Goal: Information Seeking & Learning: Learn about a topic

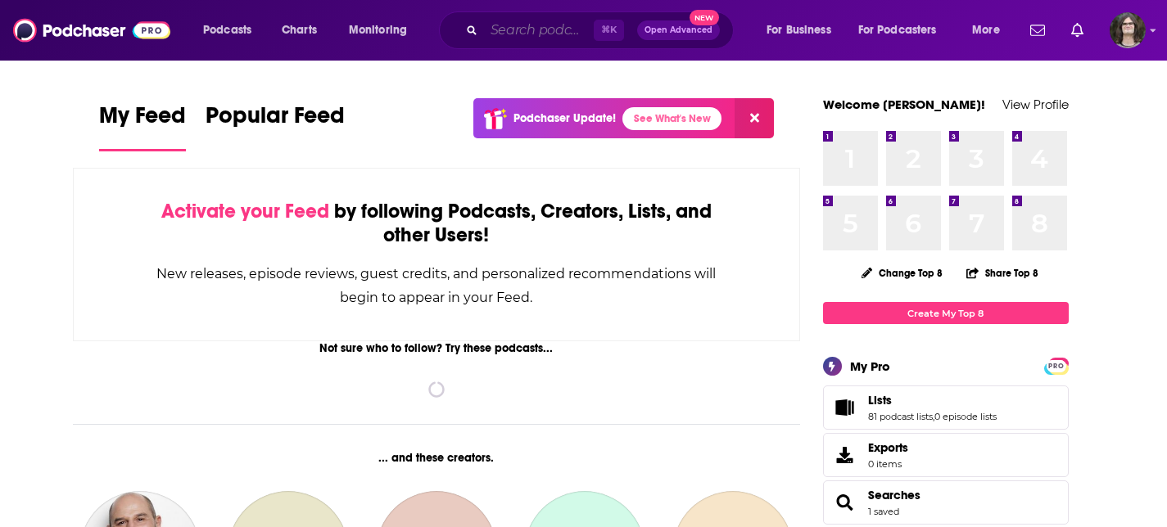
click at [521, 39] on input "Search podcasts, credits, & more..." at bounding box center [539, 30] width 110 height 26
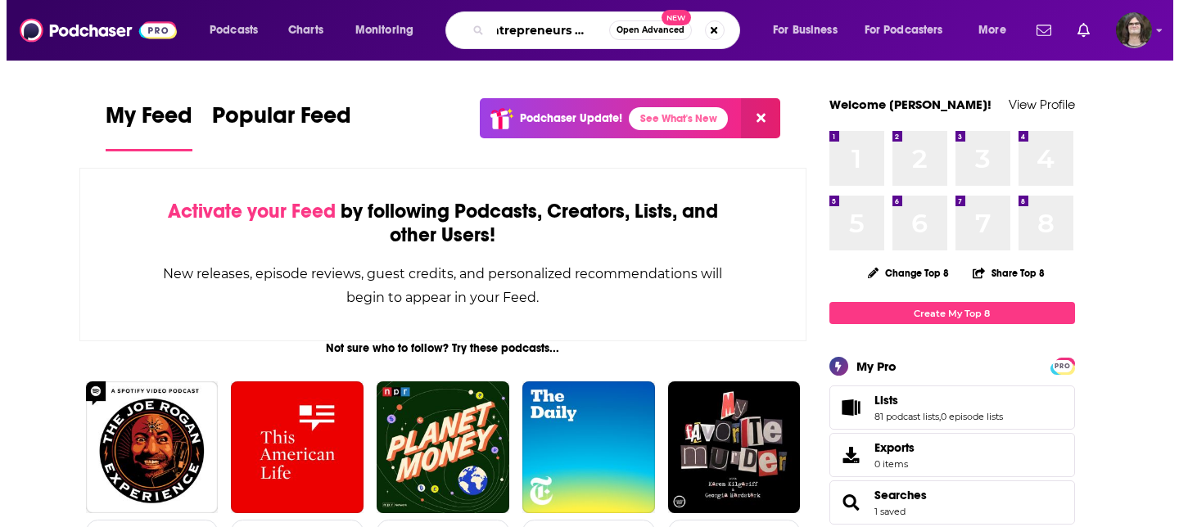
scroll to position [0, 25]
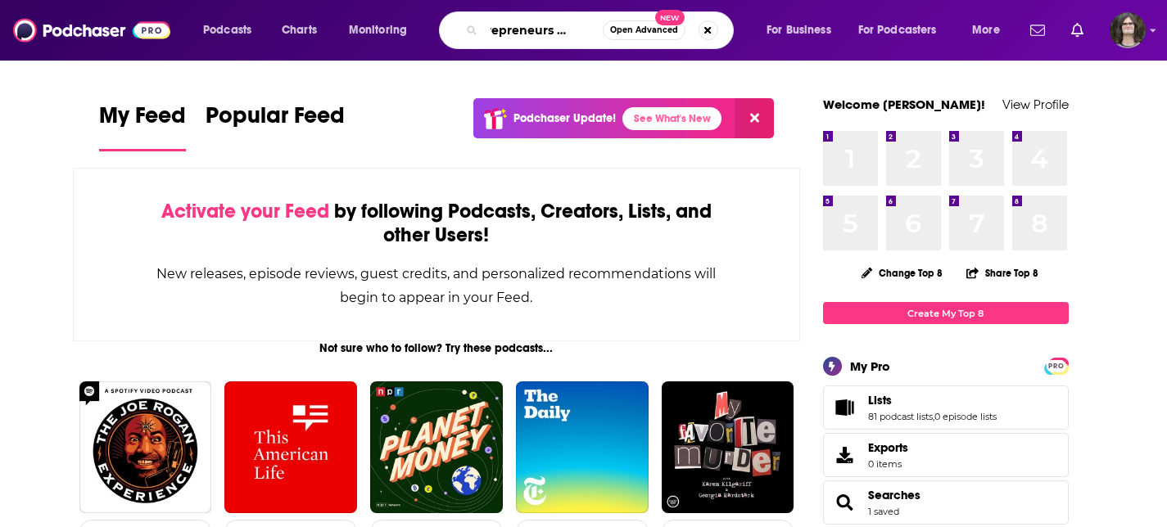
type input "entrepreneurs on fire"
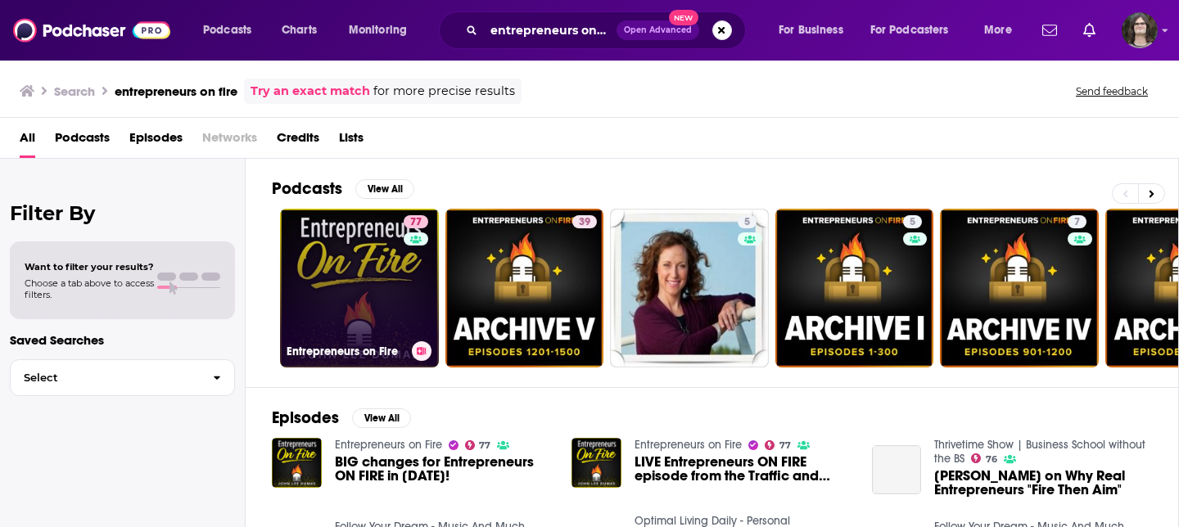
click at [369, 267] on link "77 Entrepreneurs on Fire" at bounding box center [359, 288] width 159 height 159
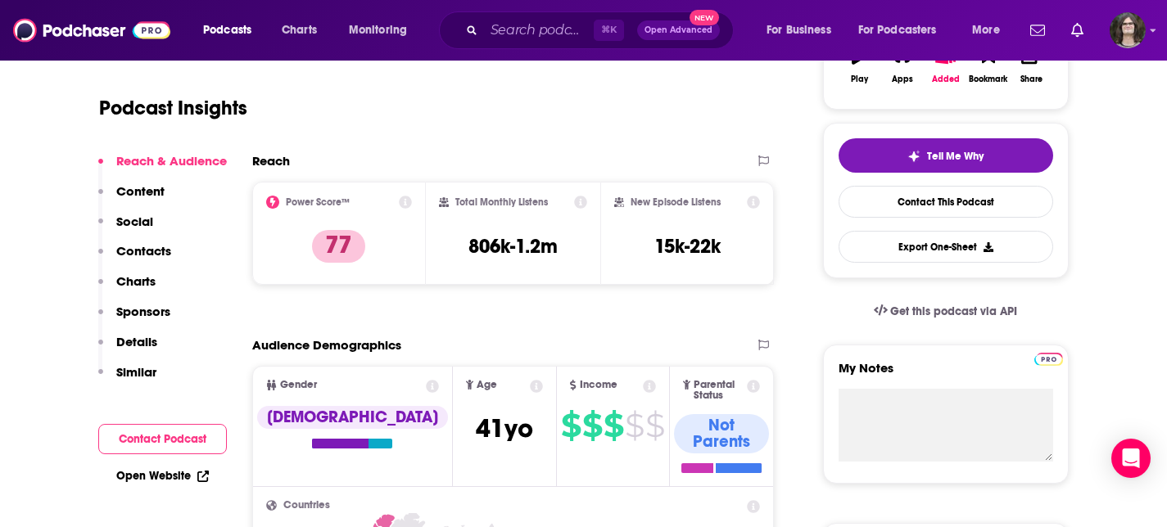
scroll to position [86, 0]
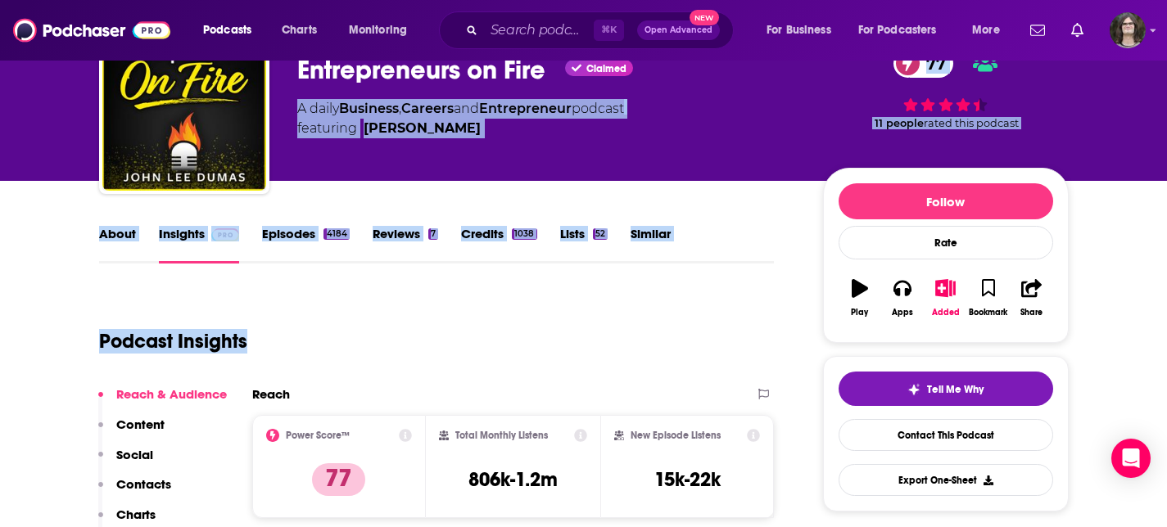
drag, startPoint x: 608, startPoint y: 354, endPoint x: 543, endPoint y: 261, distance: 112.9
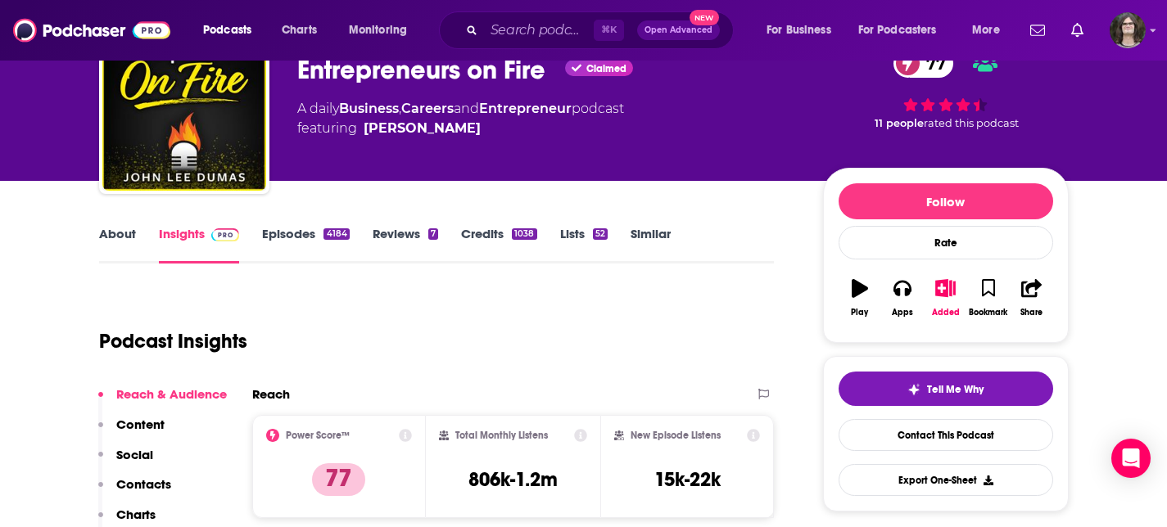
click at [613, 357] on div "Podcast Insights" at bounding box center [430, 332] width 663 height 84
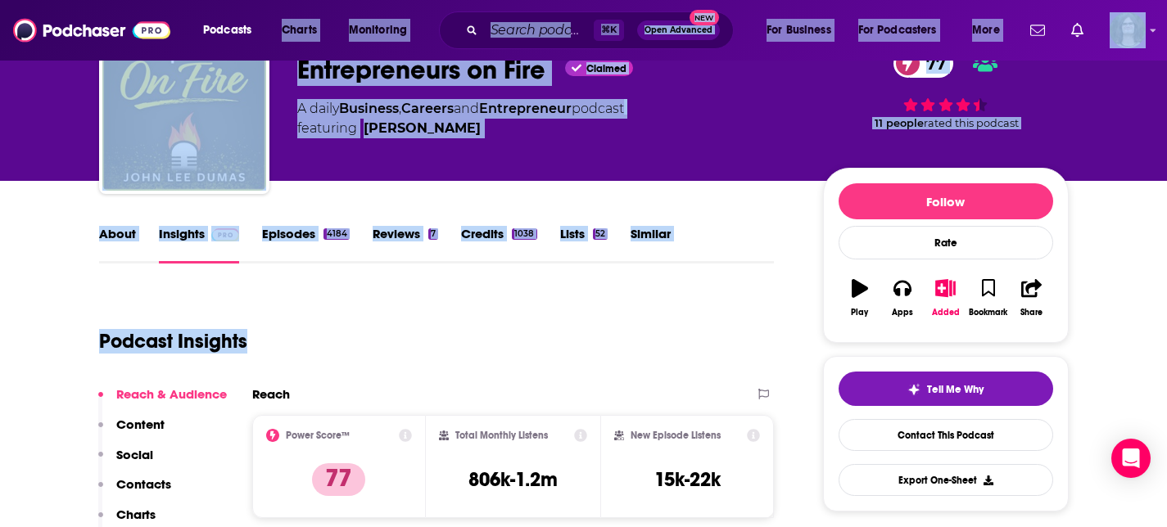
drag, startPoint x: 658, startPoint y: 356, endPoint x: 269, endPoint y: 41, distance: 500.8
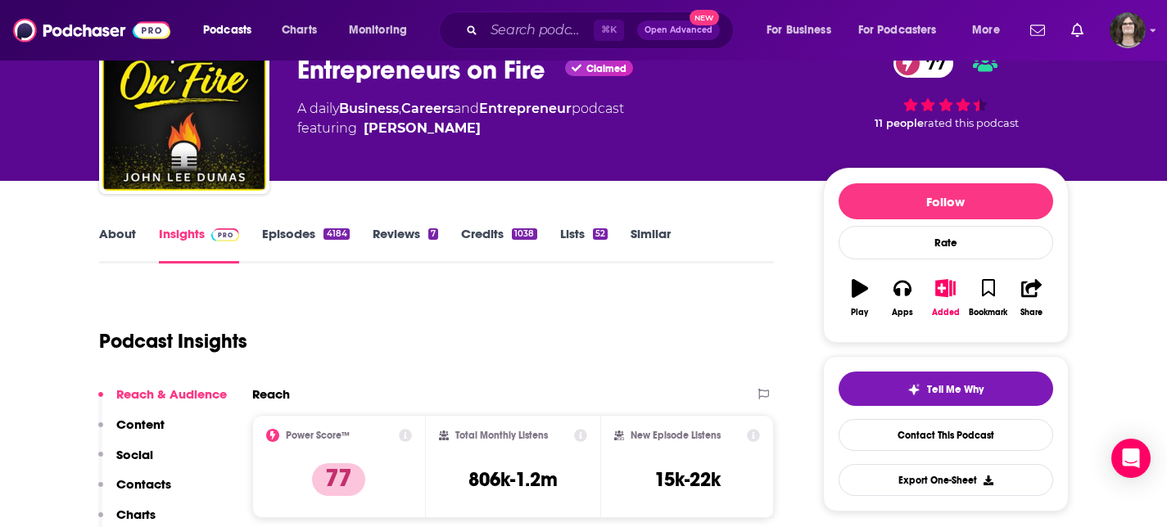
drag, startPoint x: 532, startPoint y: 413, endPoint x: 520, endPoint y: 414, distance: 12.3
click at [525, 414] on div "Reach" at bounding box center [513, 401] width 523 height 29
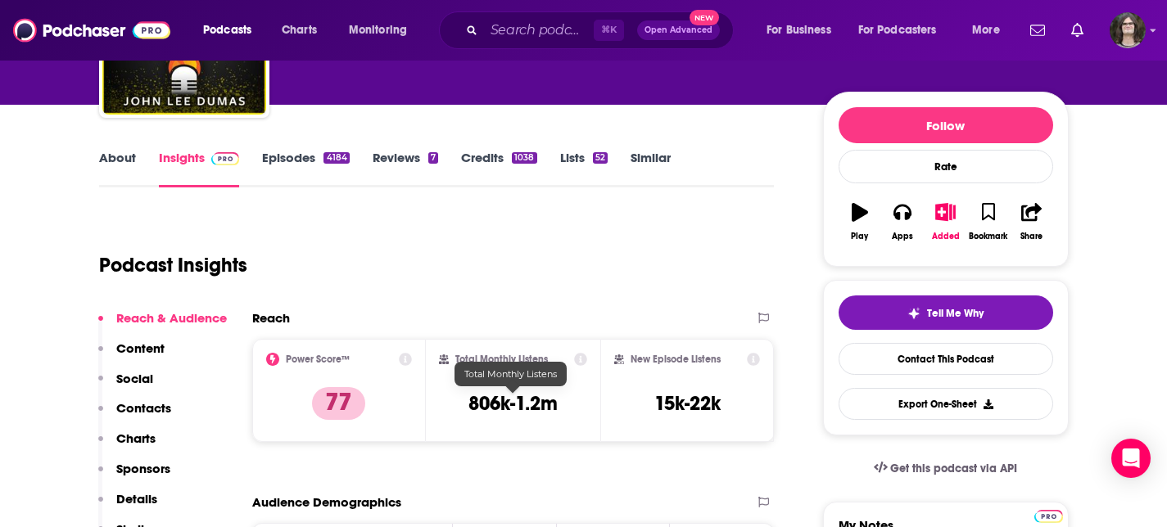
scroll to position [161, 0]
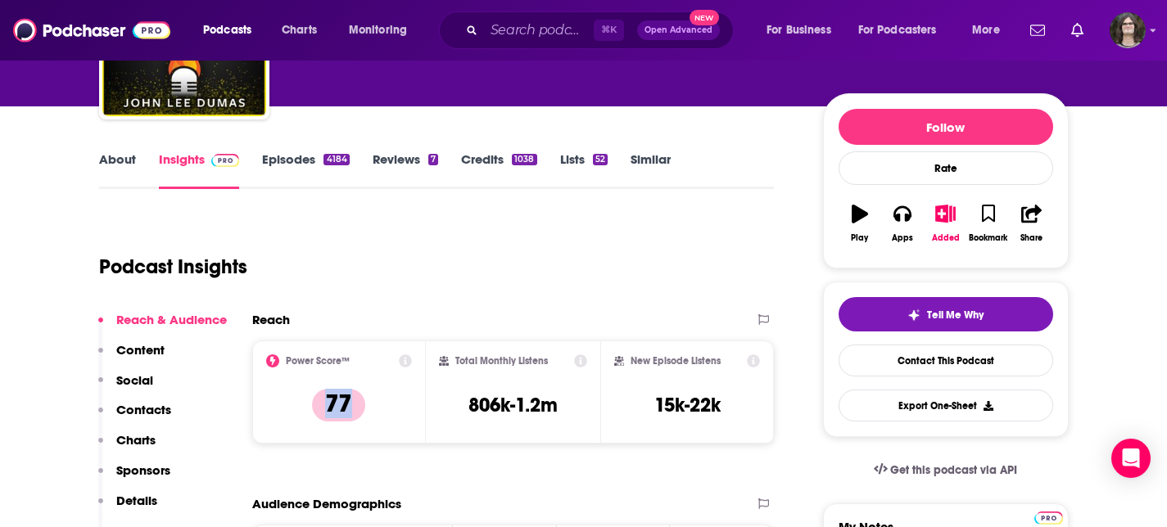
drag, startPoint x: 405, startPoint y: 420, endPoint x: 316, endPoint y: 381, distance: 96.8
click at [304, 386] on div "Power Score™ 77" at bounding box center [339, 392] width 147 height 75
click at [573, 439] on div "Total Monthly Listens 806k-1.2m" at bounding box center [513, 392] width 174 height 103
drag, startPoint x: 574, startPoint y: 407, endPoint x: 352, endPoint y: 379, distance: 223.7
click at [342, 384] on div "Power Score™ 77 Total Monthly Listens 806k-1.2m New Episode Listens 15k-22k" at bounding box center [513, 392] width 523 height 103
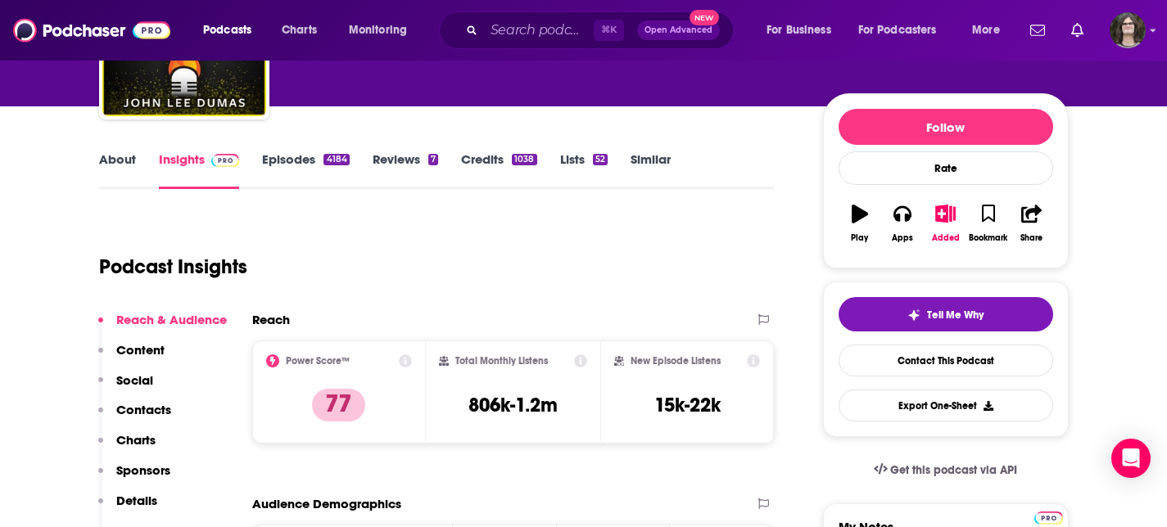
click at [453, 325] on div "Reach" at bounding box center [496, 320] width 489 height 16
click at [288, 164] on link "Episodes 4184" at bounding box center [305, 171] width 87 height 38
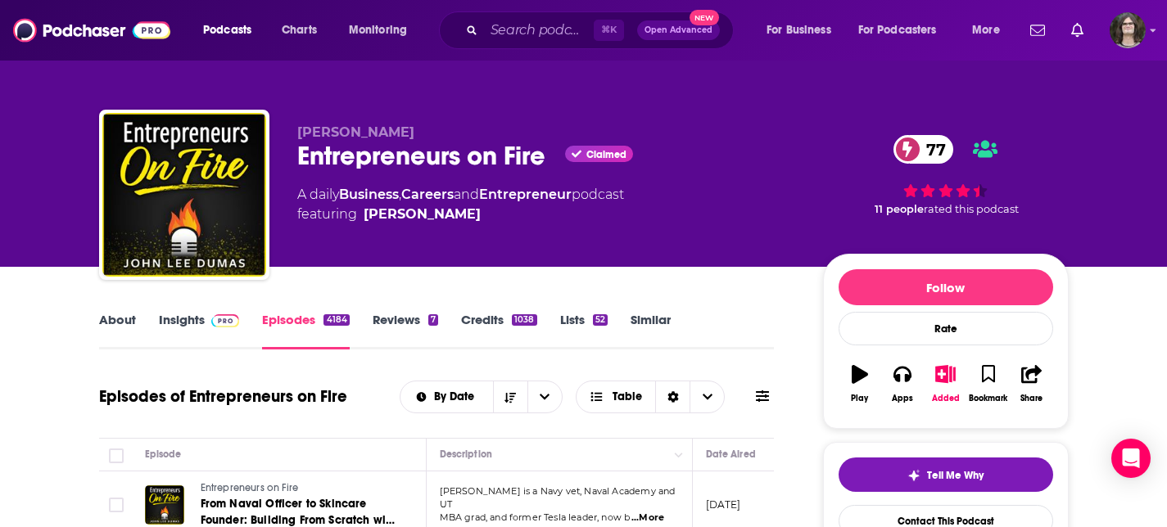
click at [206, 310] on div "About Insights Episodes 4184 Reviews 7 Credits 1038 Lists 52 Similar" at bounding box center [437, 330] width 676 height 40
click at [224, 321] on img at bounding box center [225, 321] width 29 height 13
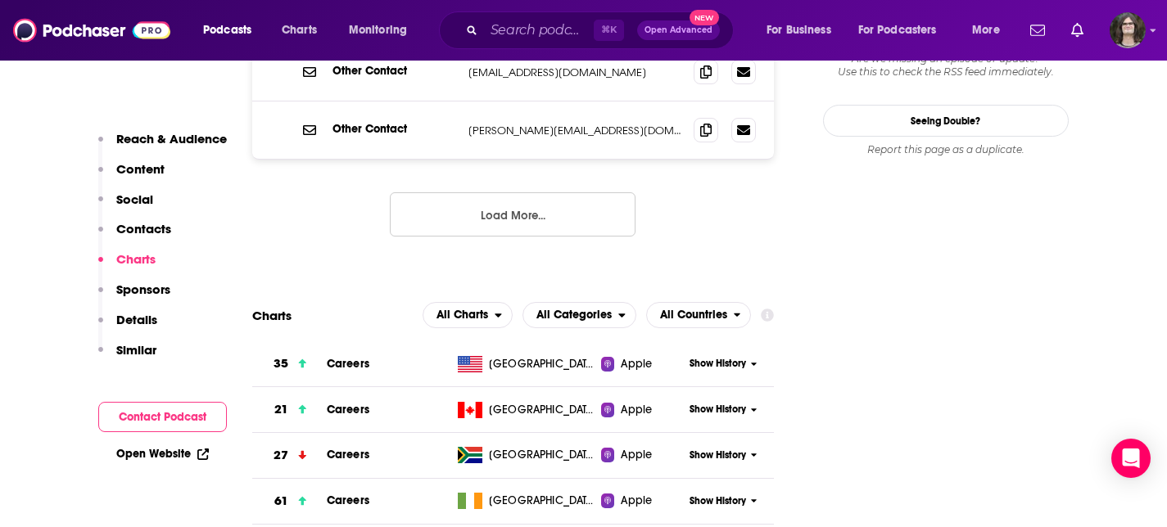
scroll to position [1957, 0]
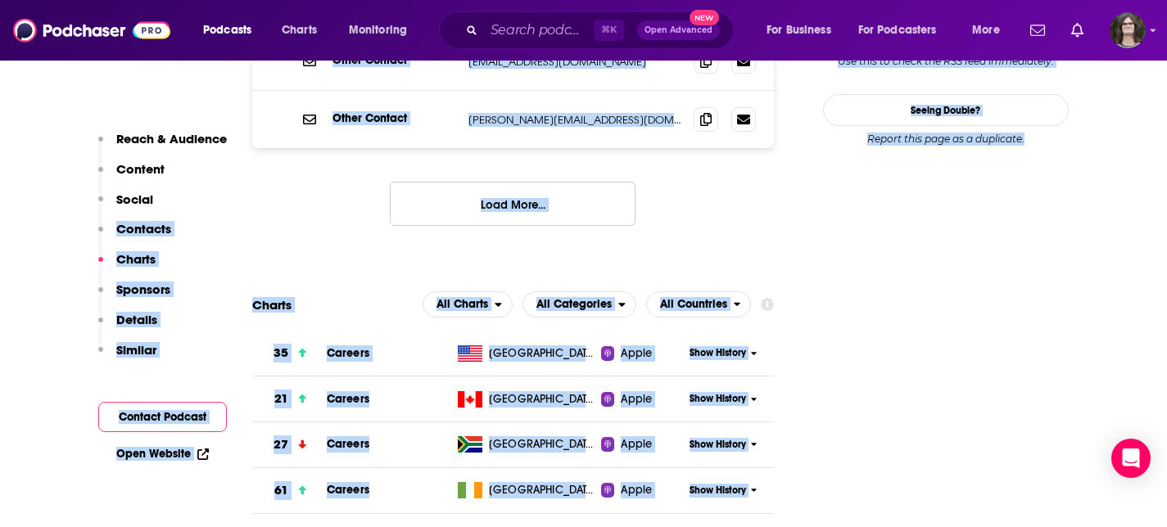
drag, startPoint x: 855, startPoint y: 350, endPoint x: 440, endPoint y: 258, distance: 425.3
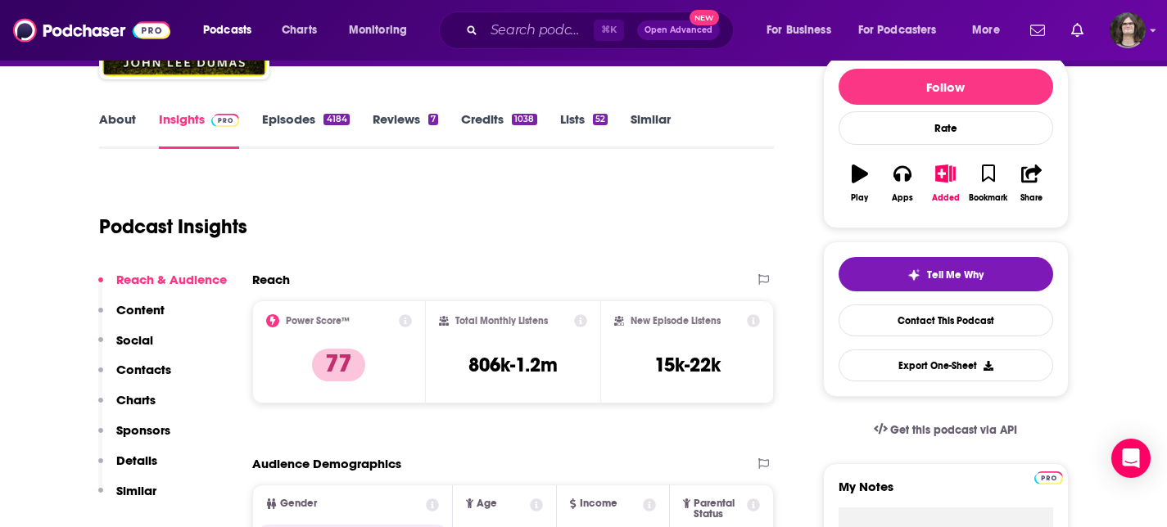
scroll to position [0, 0]
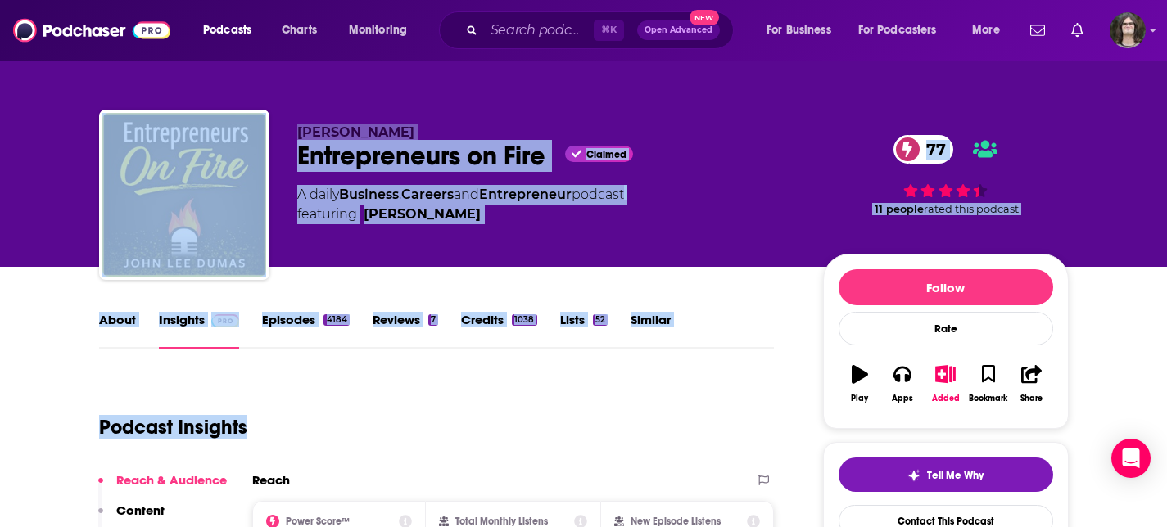
drag, startPoint x: 655, startPoint y: 425, endPoint x: 204, endPoint y: 229, distance: 492.2
click at [534, 467] on div "Podcast Insights" at bounding box center [437, 424] width 676 height 97
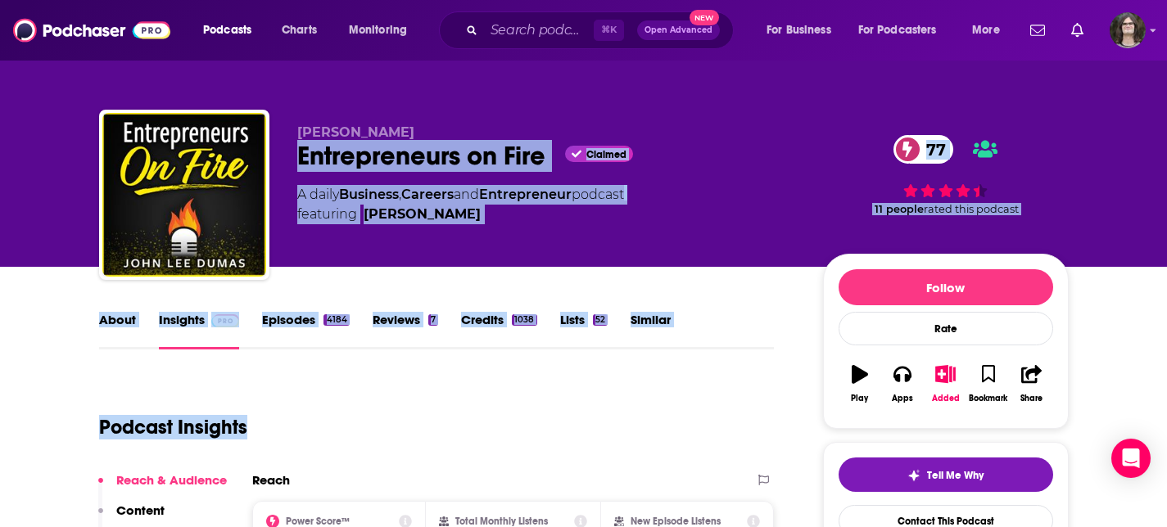
drag, startPoint x: 486, startPoint y: 431, endPoint x: 111, endPoint y: 169, distance: 456.9
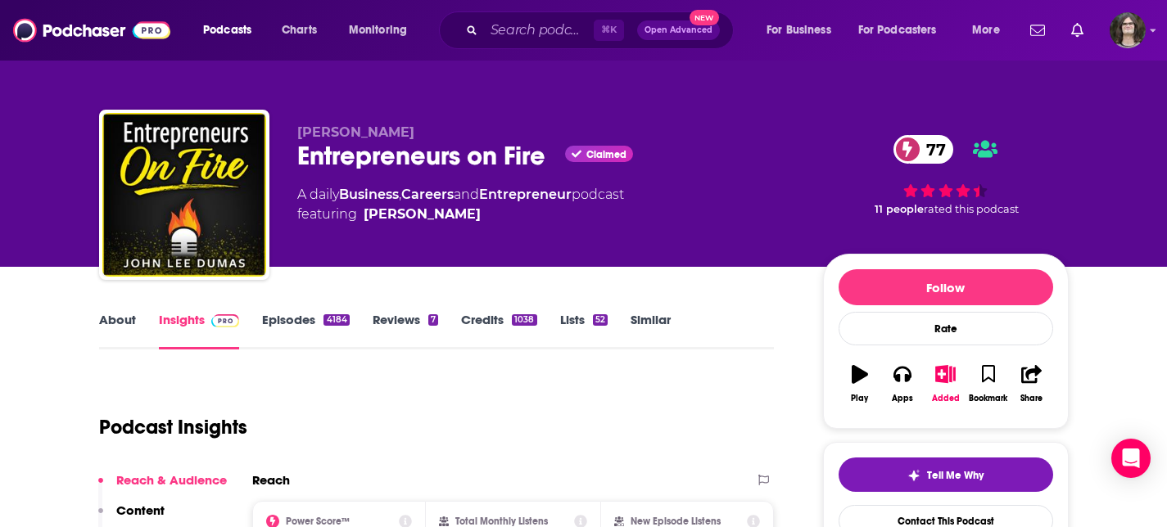
drag, startPoint x: 473, startPoint y: 487, endPoint x: 415, endPoint y: 372, distance: 128.2
click at [472, 484] on div "Reach" at bounding box center [496, 481] width 489 height 16
click at [408, 324] on link "Reviews 7" at bounding box center [406, 331] width 66 height 38
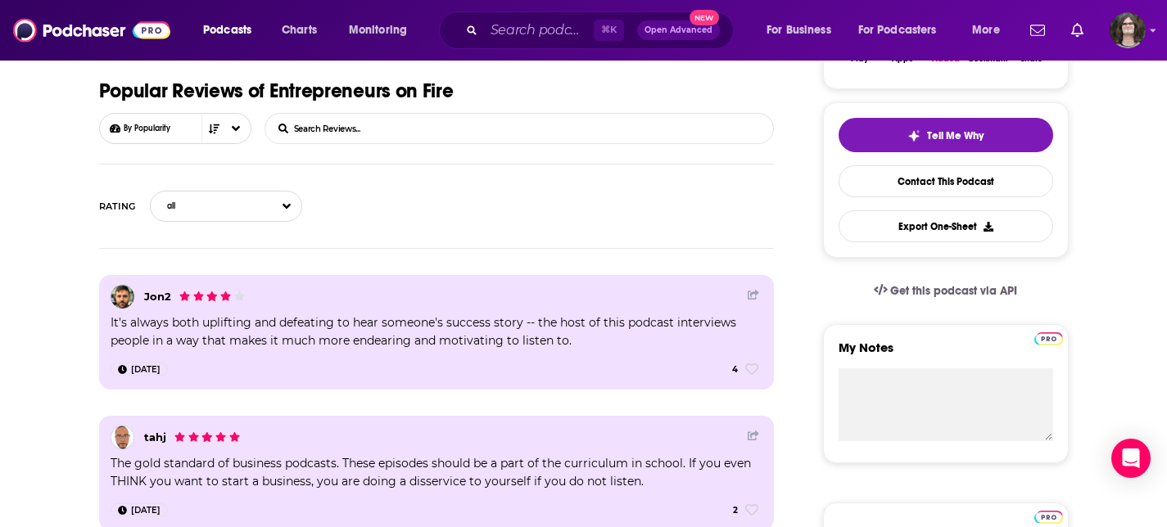
scroll to position [341, 0]
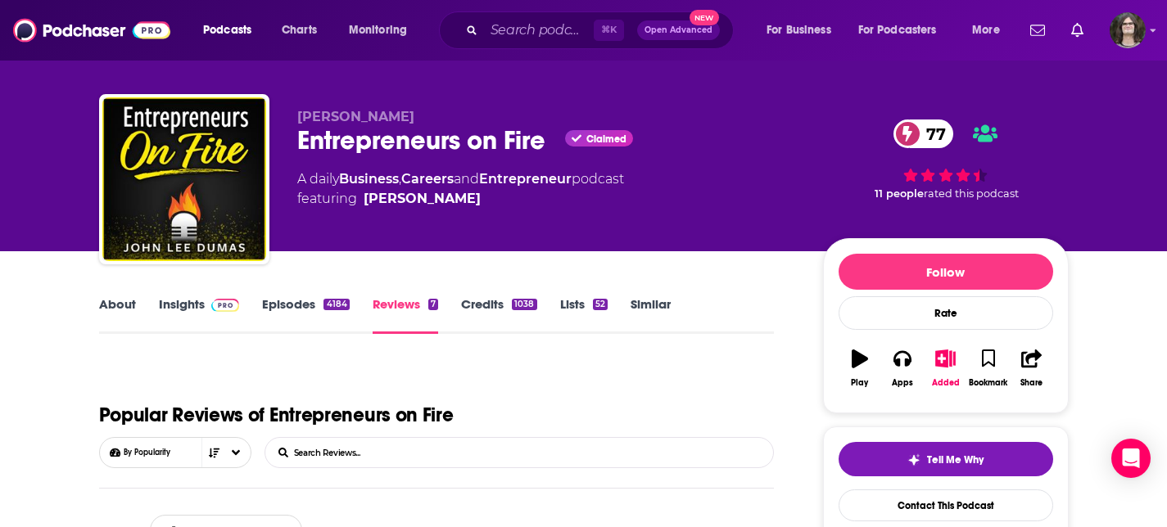
scroll to position [0, 0]
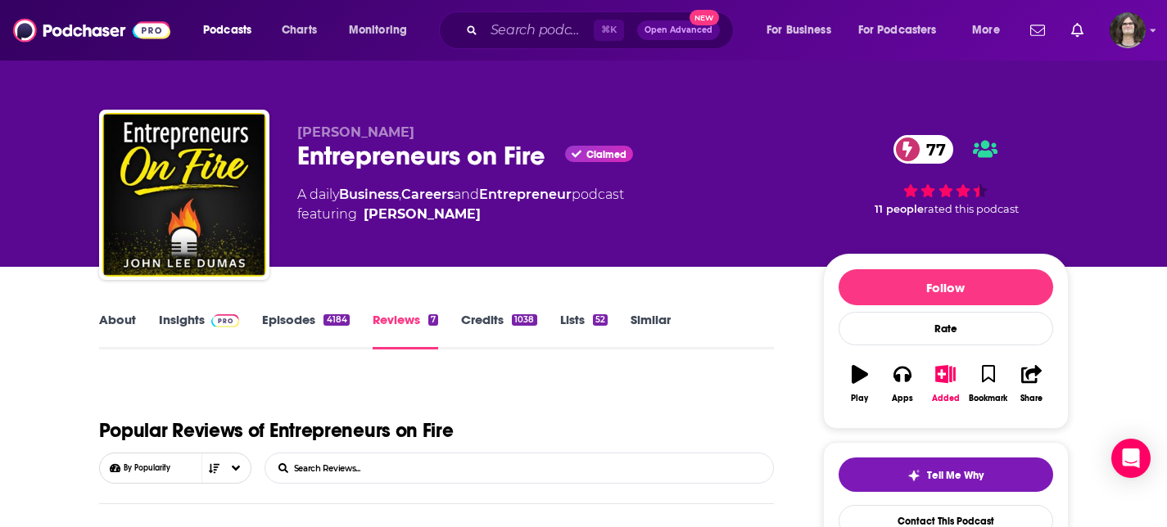
click at [300, 324] on link "Episodes 4184" at bounding box center [305, 331] width 87 height 38
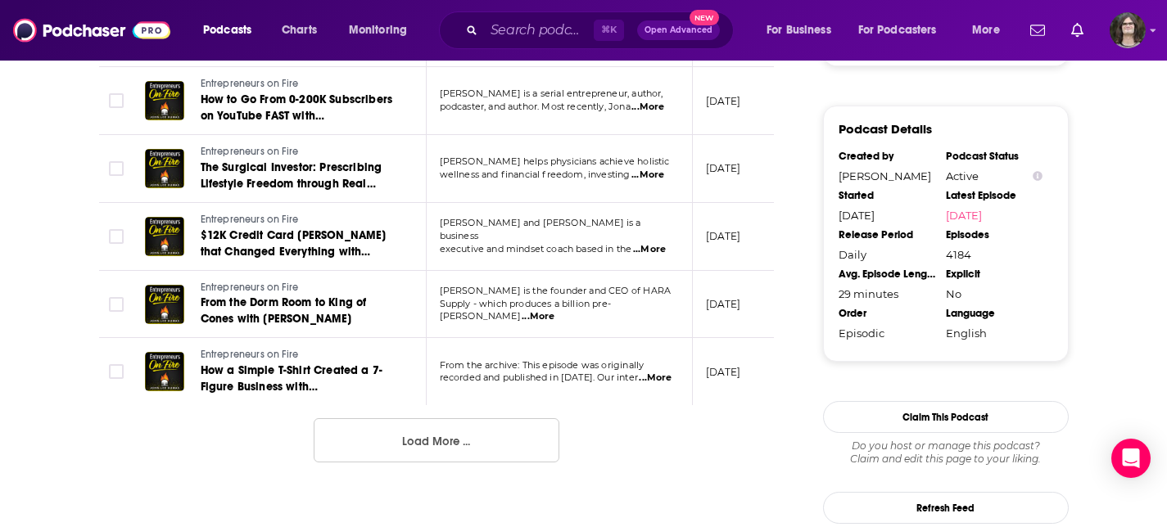
scroll to position [1767, 0]
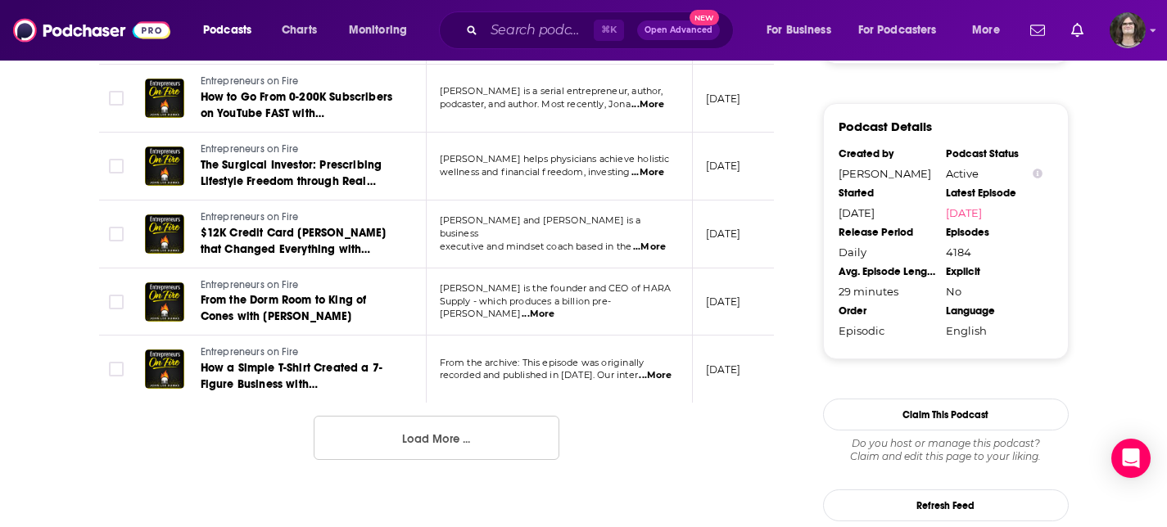
click at [384, 442] on button "Load More ..." at bounding box center [437, 438] width 246 height 44
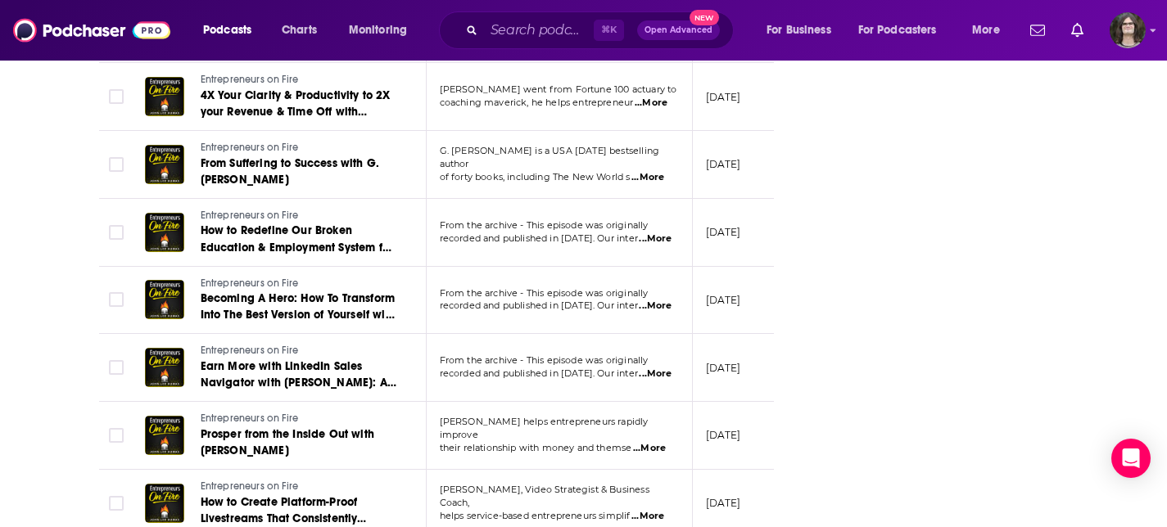
scroll to position [2380, 0]
